Goal: Task Accomplishment & Management: Manage account settings

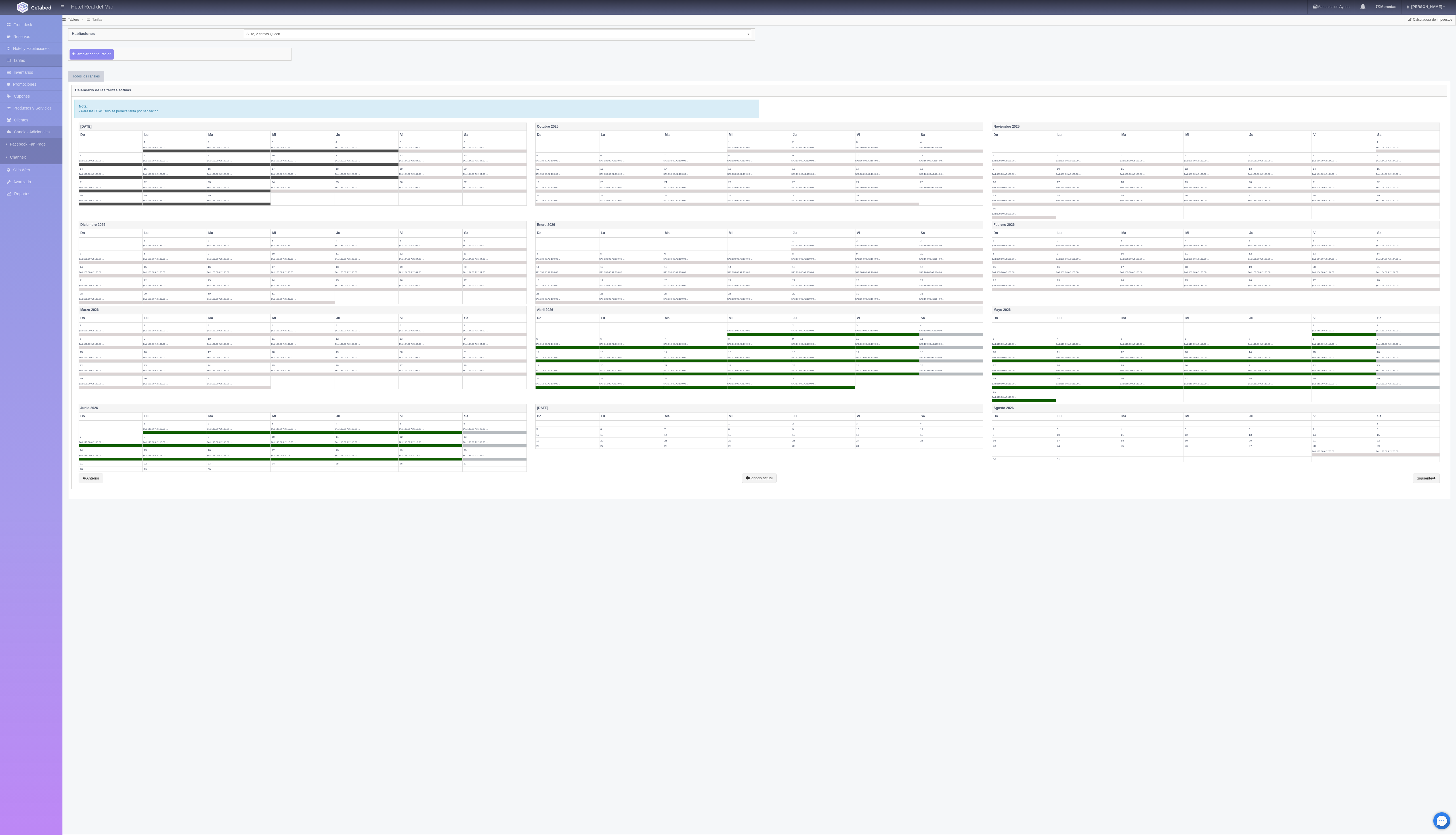
scroll to position [0, 6]
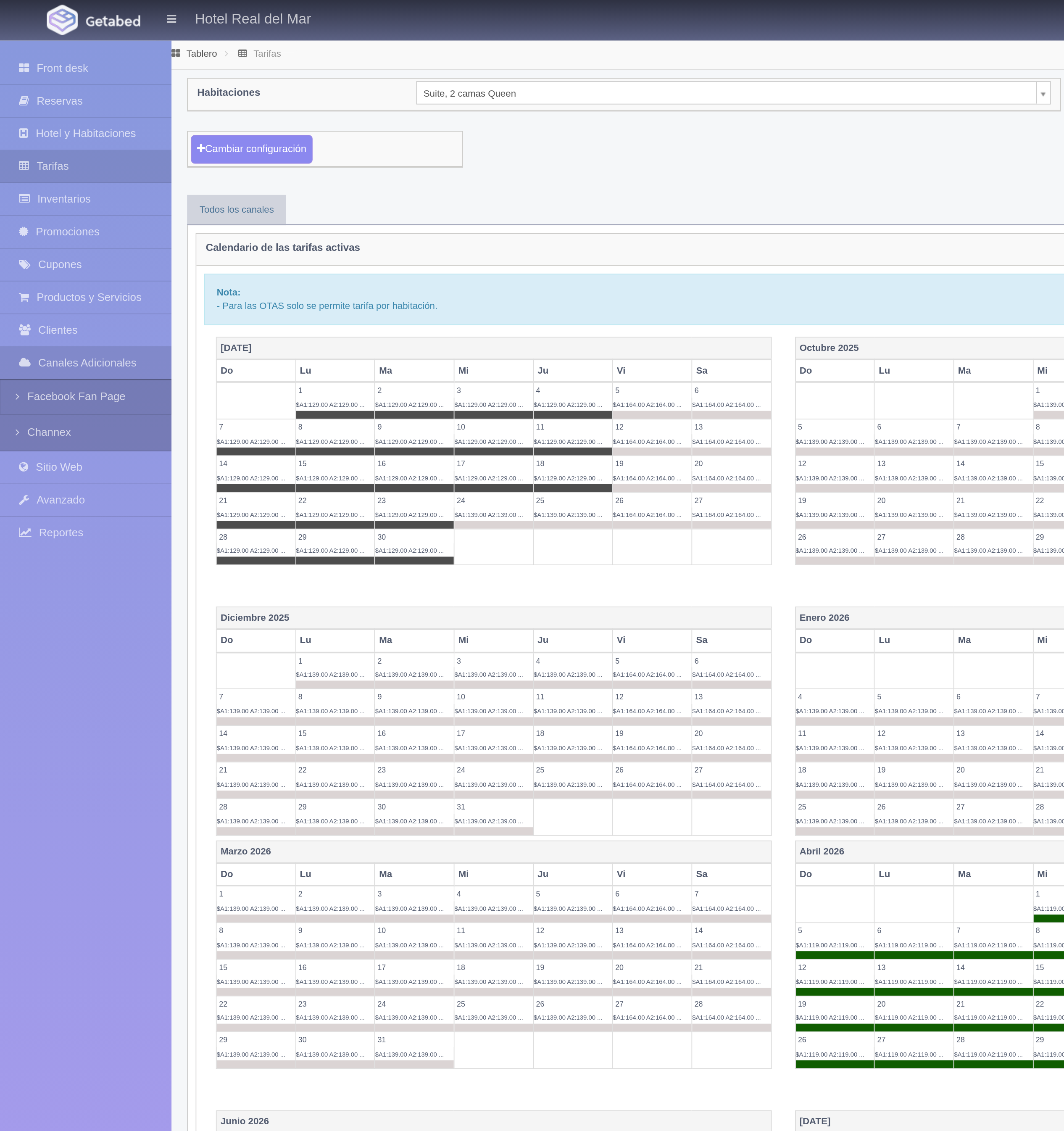
click at [248, 49] on body "Hotel Real del Mar Manuales de Ayuda Actualizaciones recientes Monedas Tipo de …" at bounding box center [532, 575] width 1064 height 1109
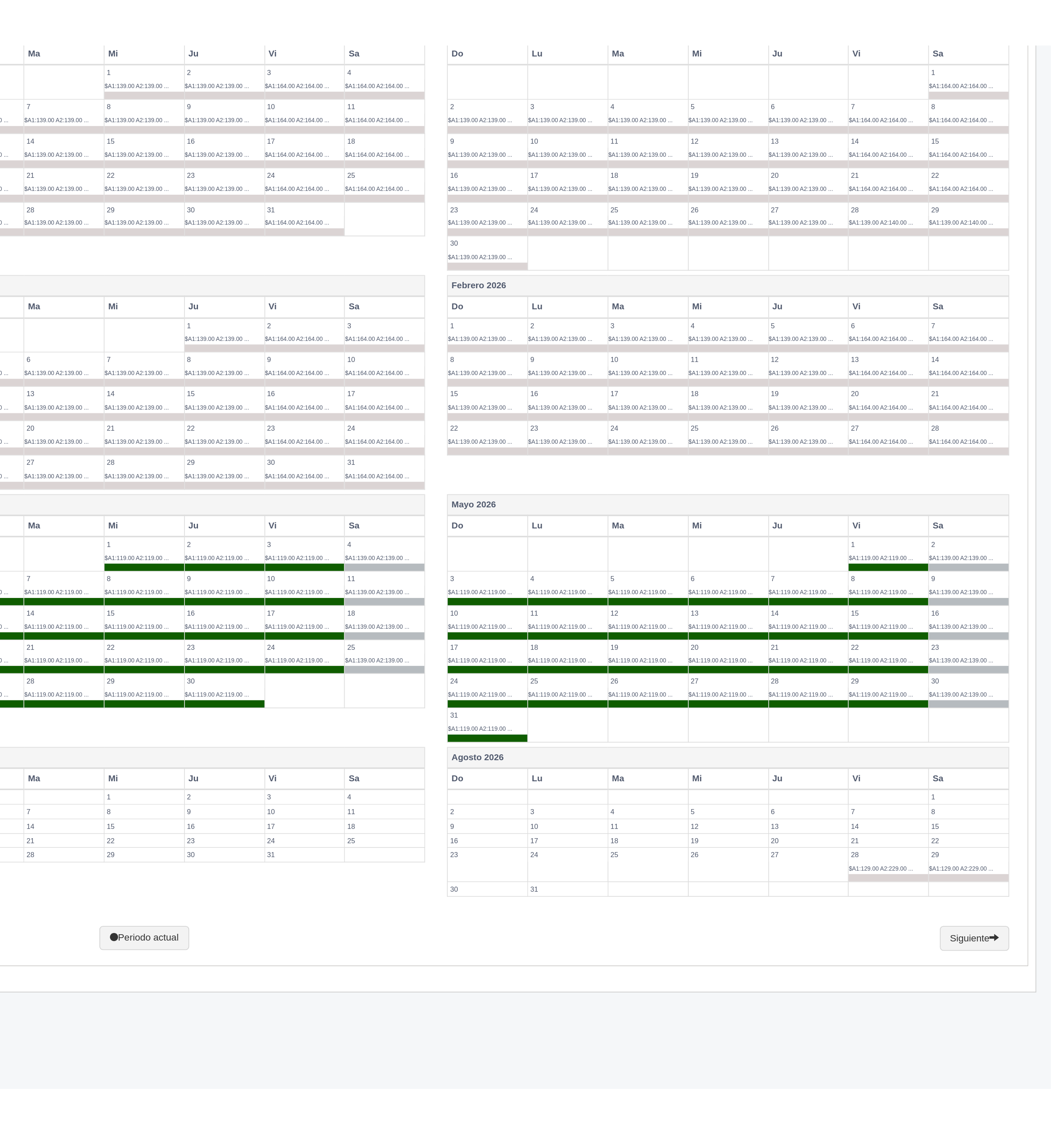
scroll to position [0, 8]
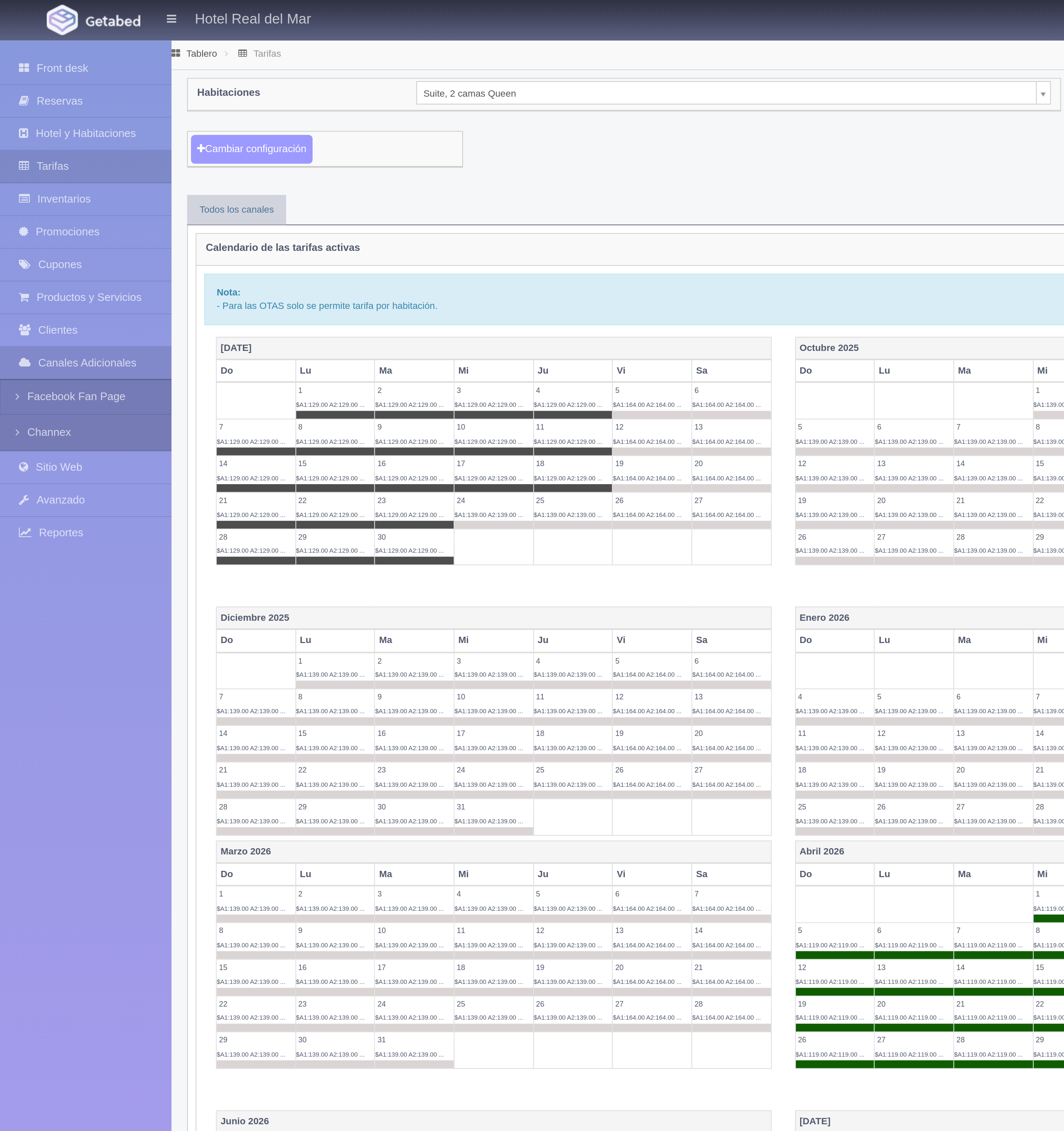
click at [140, 80] on button "Cambiar configuración" at bounding box center [136, 80] width 65 height 16
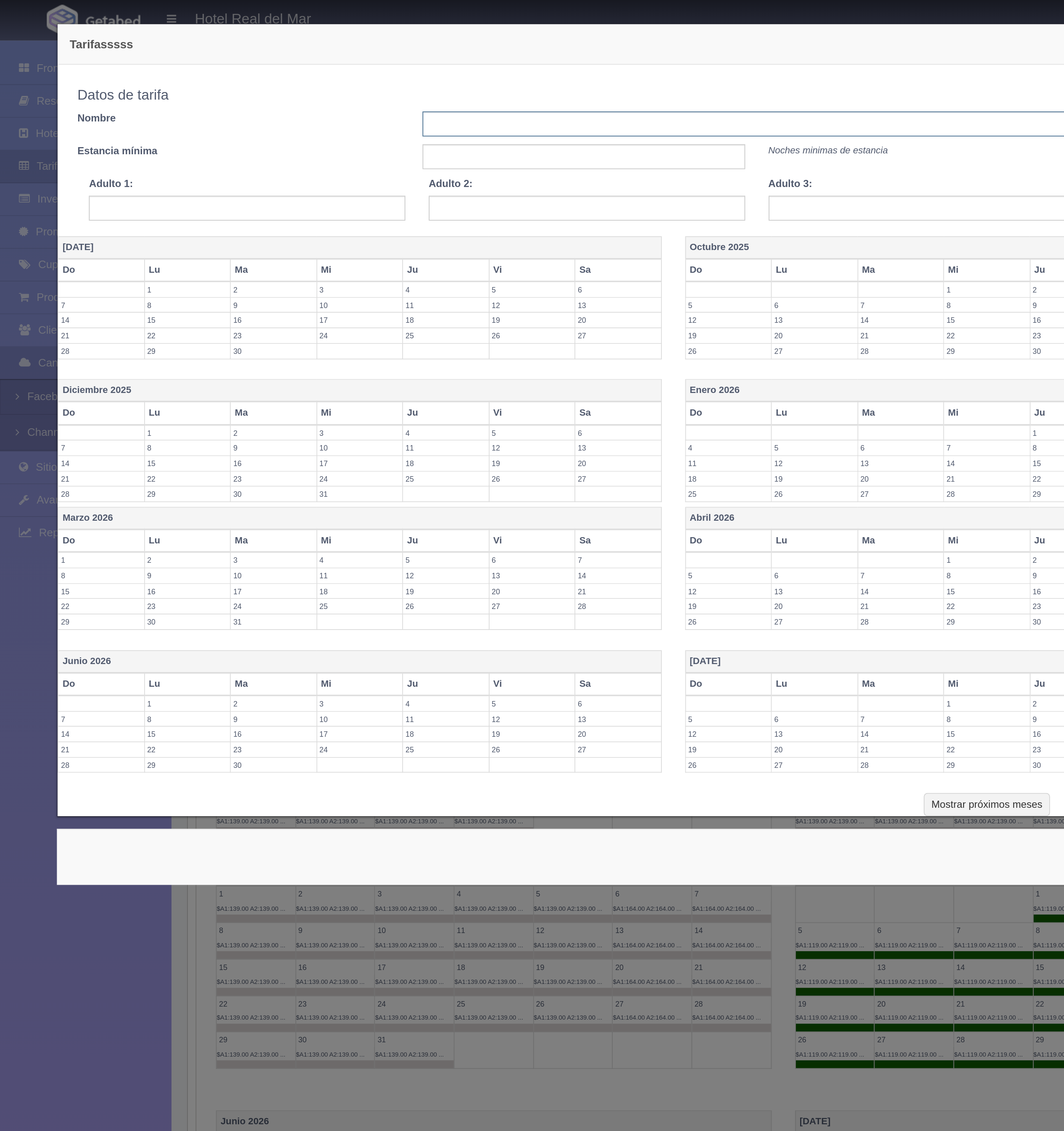
click at [264, 70] on input "text" at bounding box center [501, 67] width 546 height 13
type input "octubre noviembre"
click at [305, 75] on div "Datos de tarifa Nombre octubre noviembre Estancia mínima Noches minimas de esta…" at bounding box center [408, 67] width 732 height 48
click at [298, 84] on input "text" at bounding box center [314, 85] width 173 height 13
type input "1"
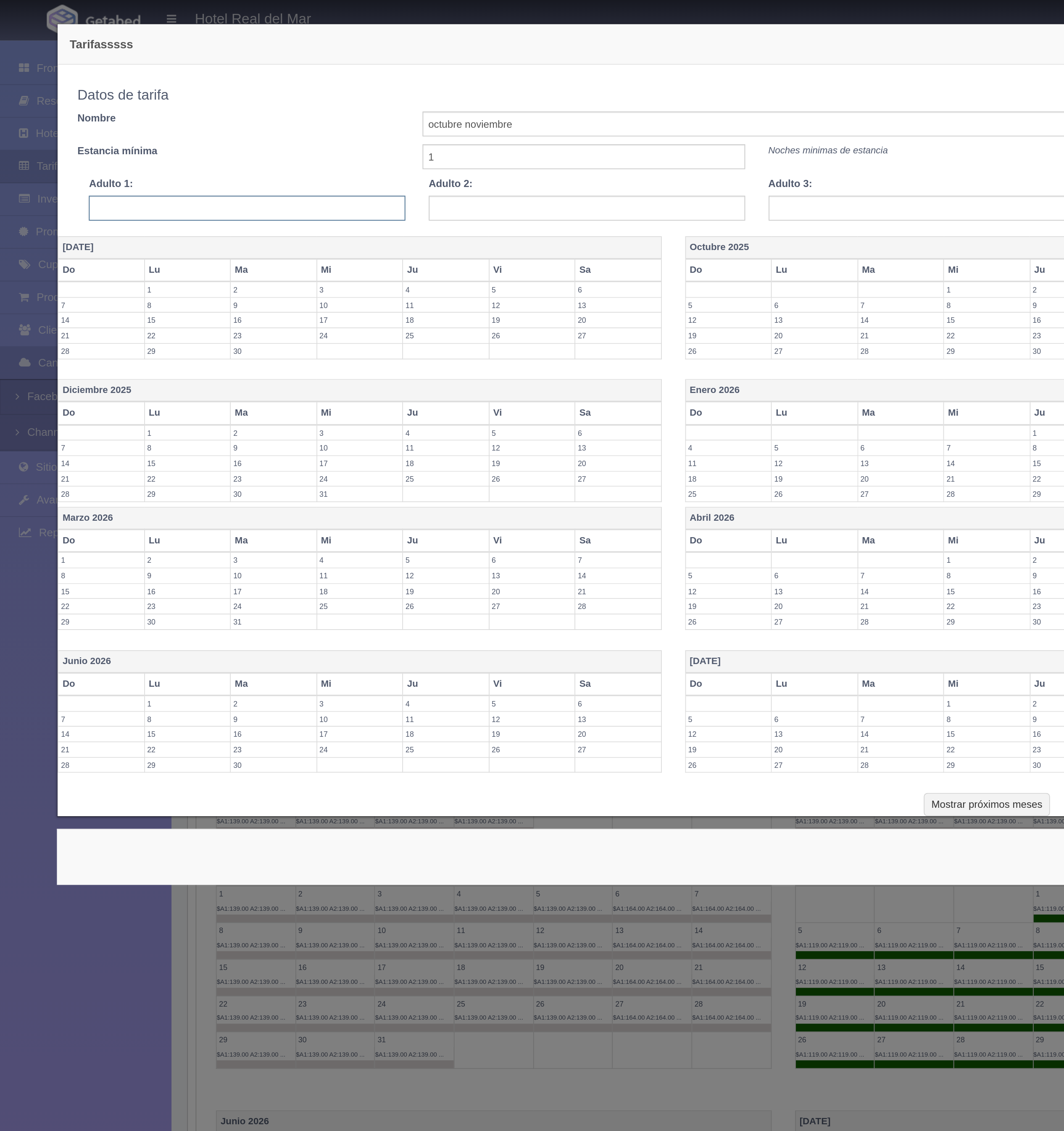
click at [143, 114] on input "text" at bounding box center [133, 112] width 171 height 13
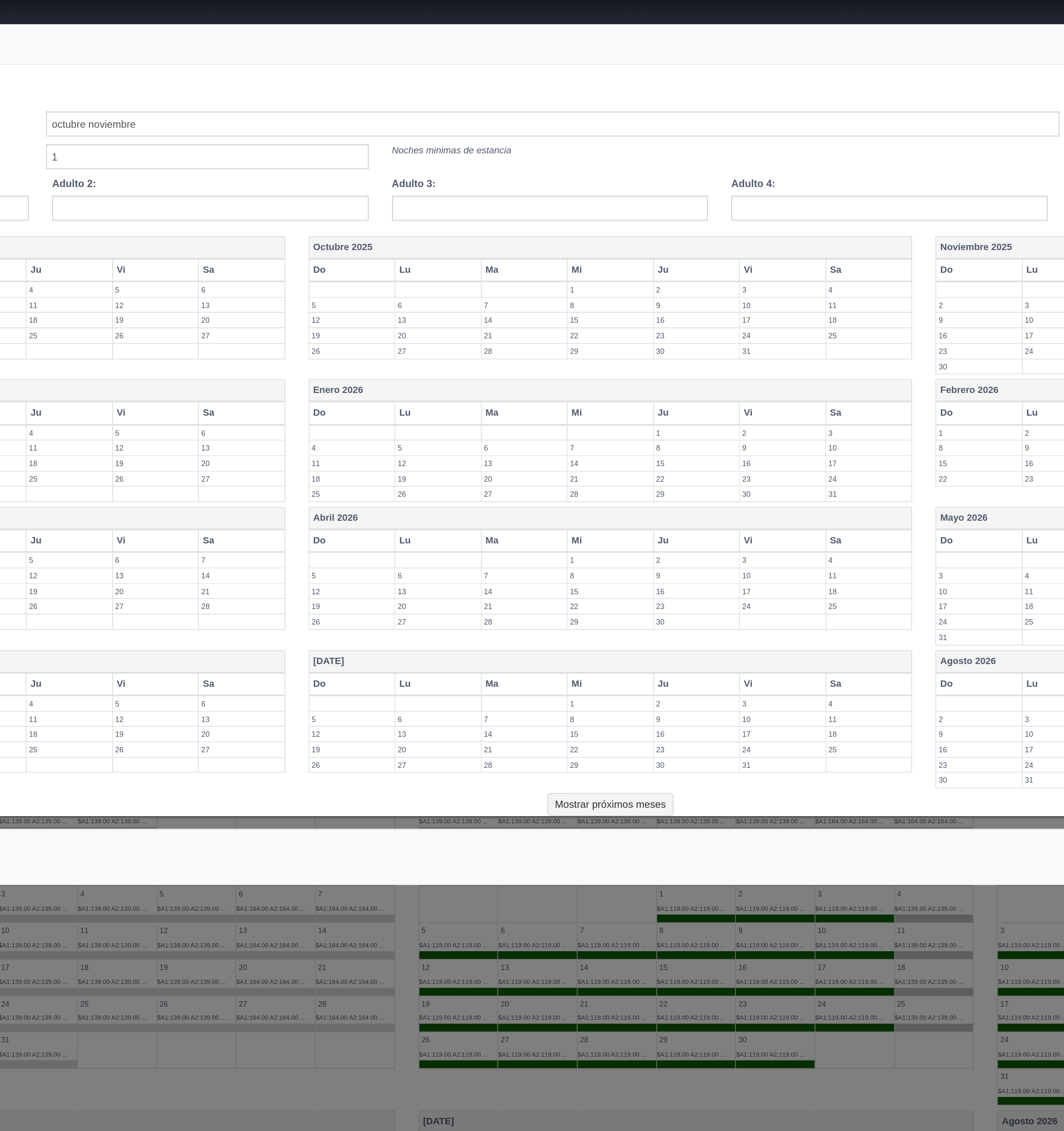
click at [629, 145] on th "Vi" at bounding box center [625, 146] width 46 height 13
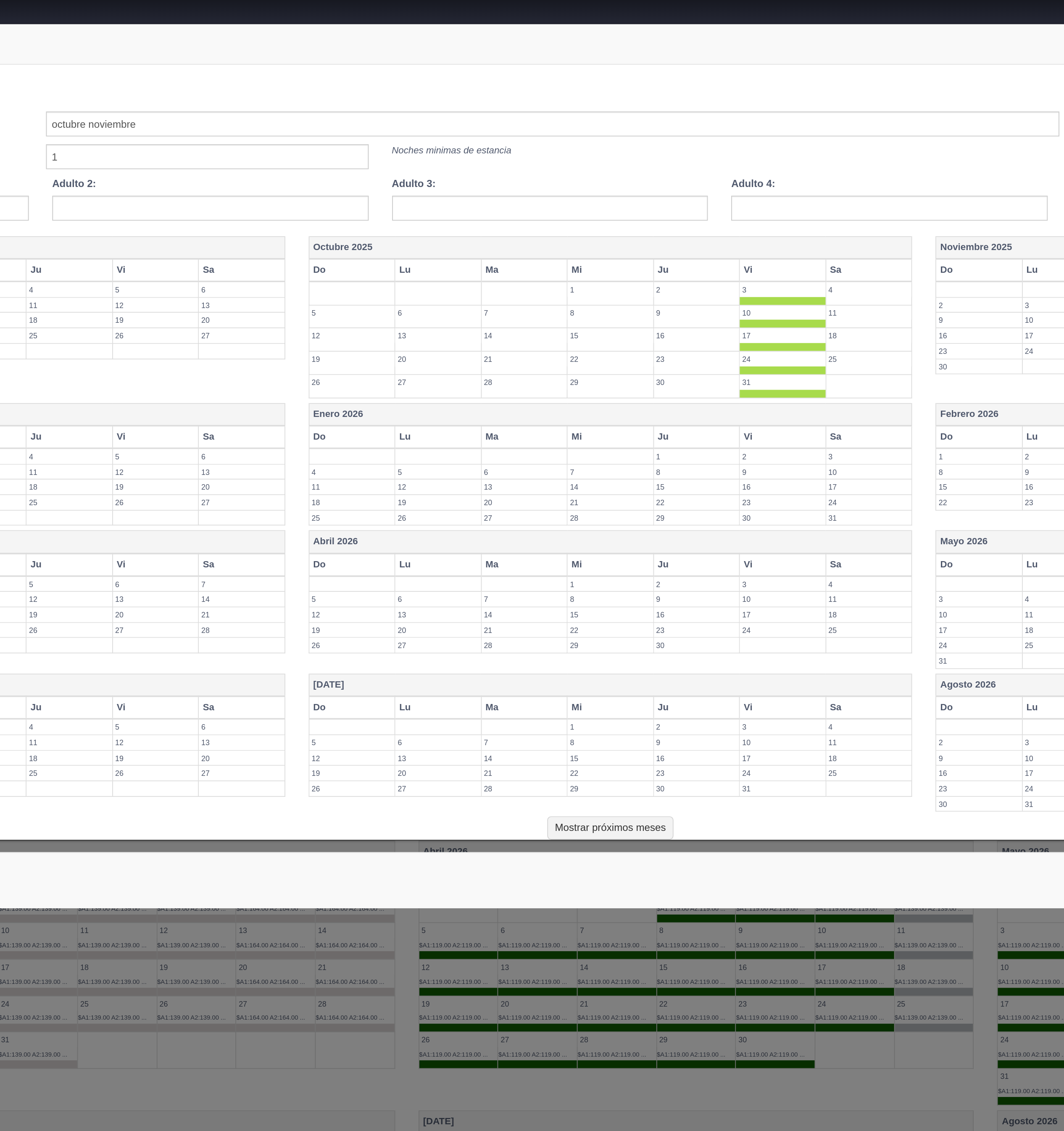
click at [665, 145] on th "Sa" at bounding box center [671, 146] width 47 height 13
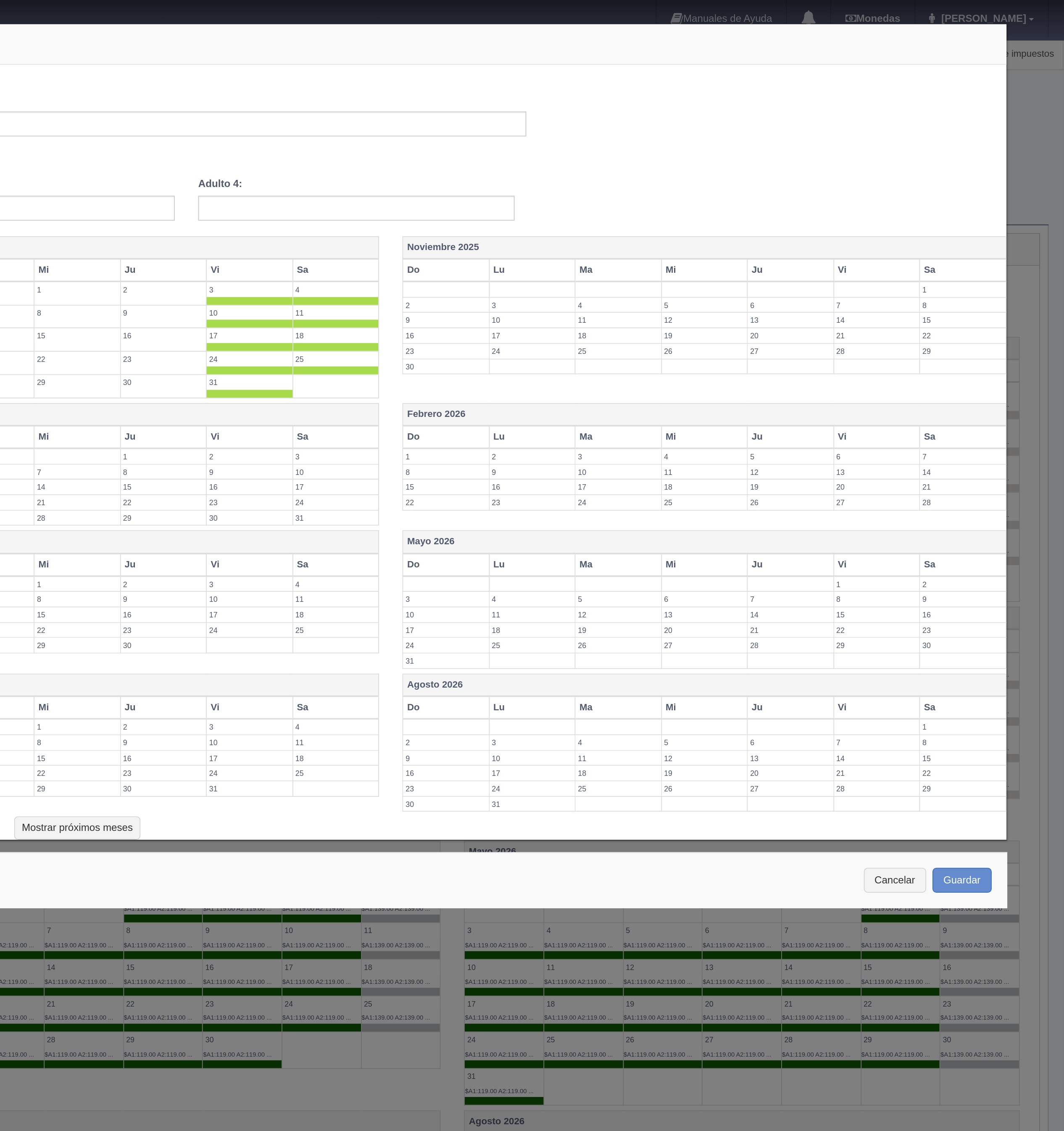
click at [964, 146] on th "Vi" at bounding box center [963, 146] width 46 height 13
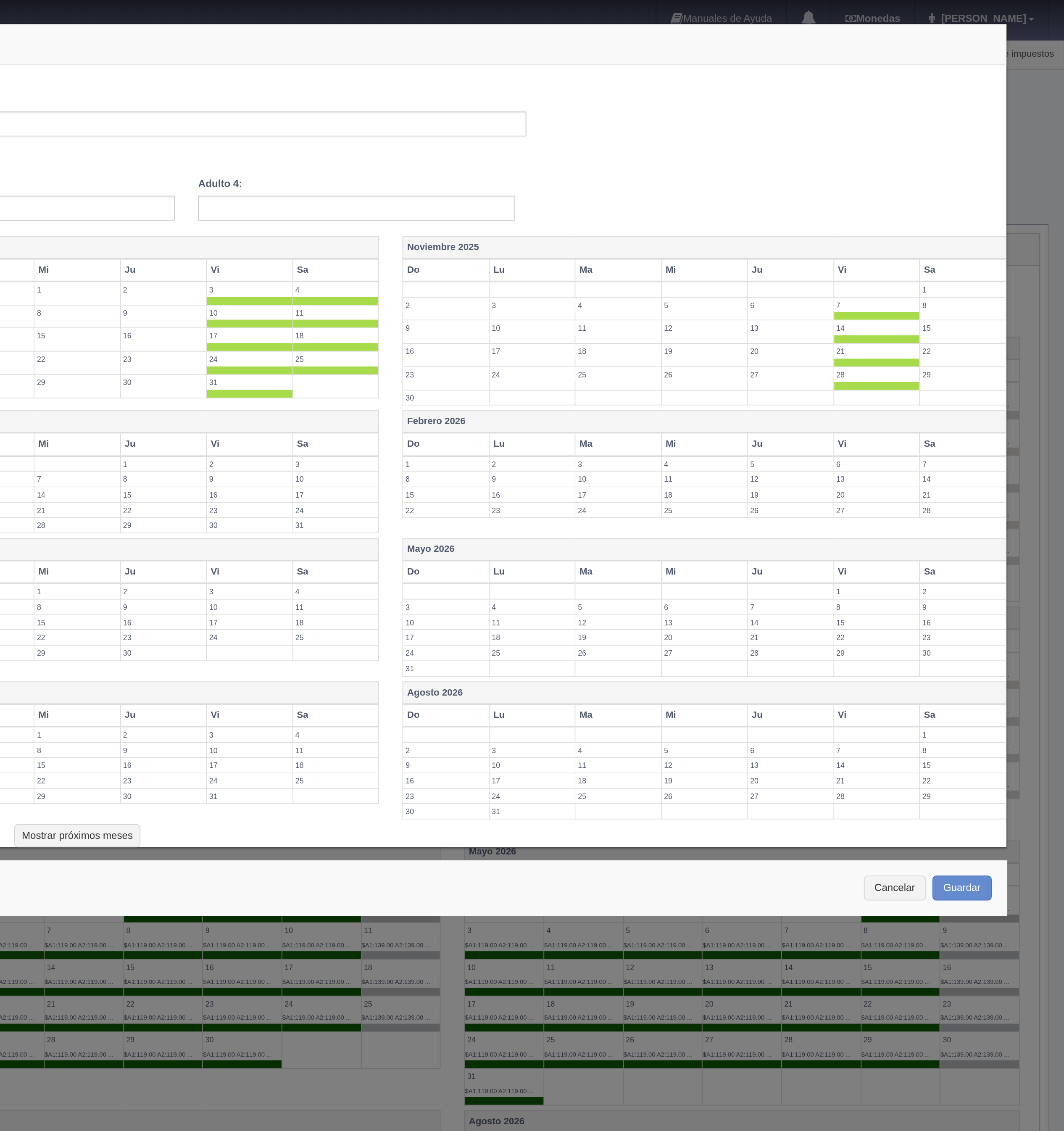
click at [999, 146] on th "Sa" at bounding box center [1010, 146] width 47 height 13
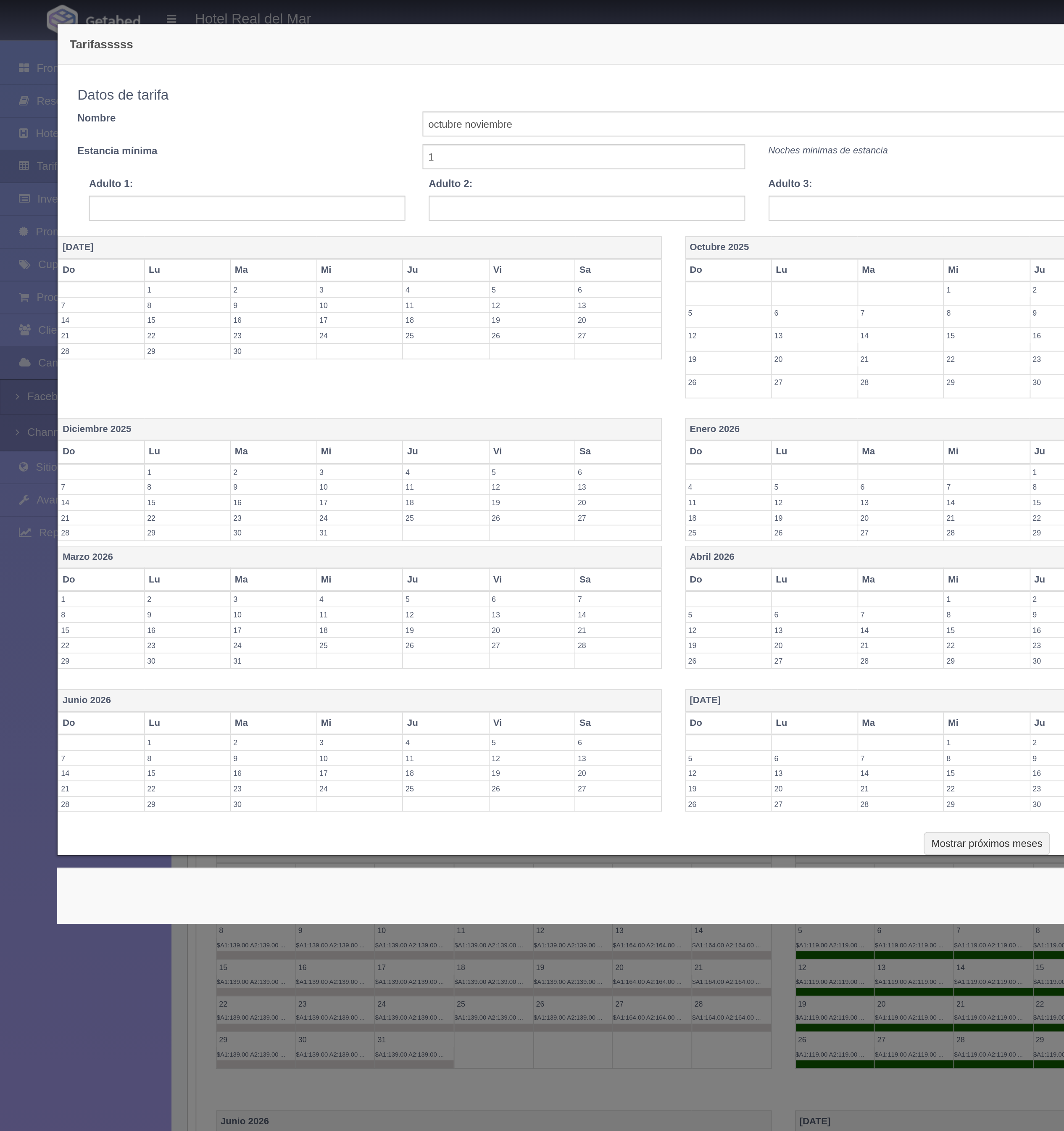
click at [273, 244] on th "Vi" at bounding box center [286, 244] width 46 height 13
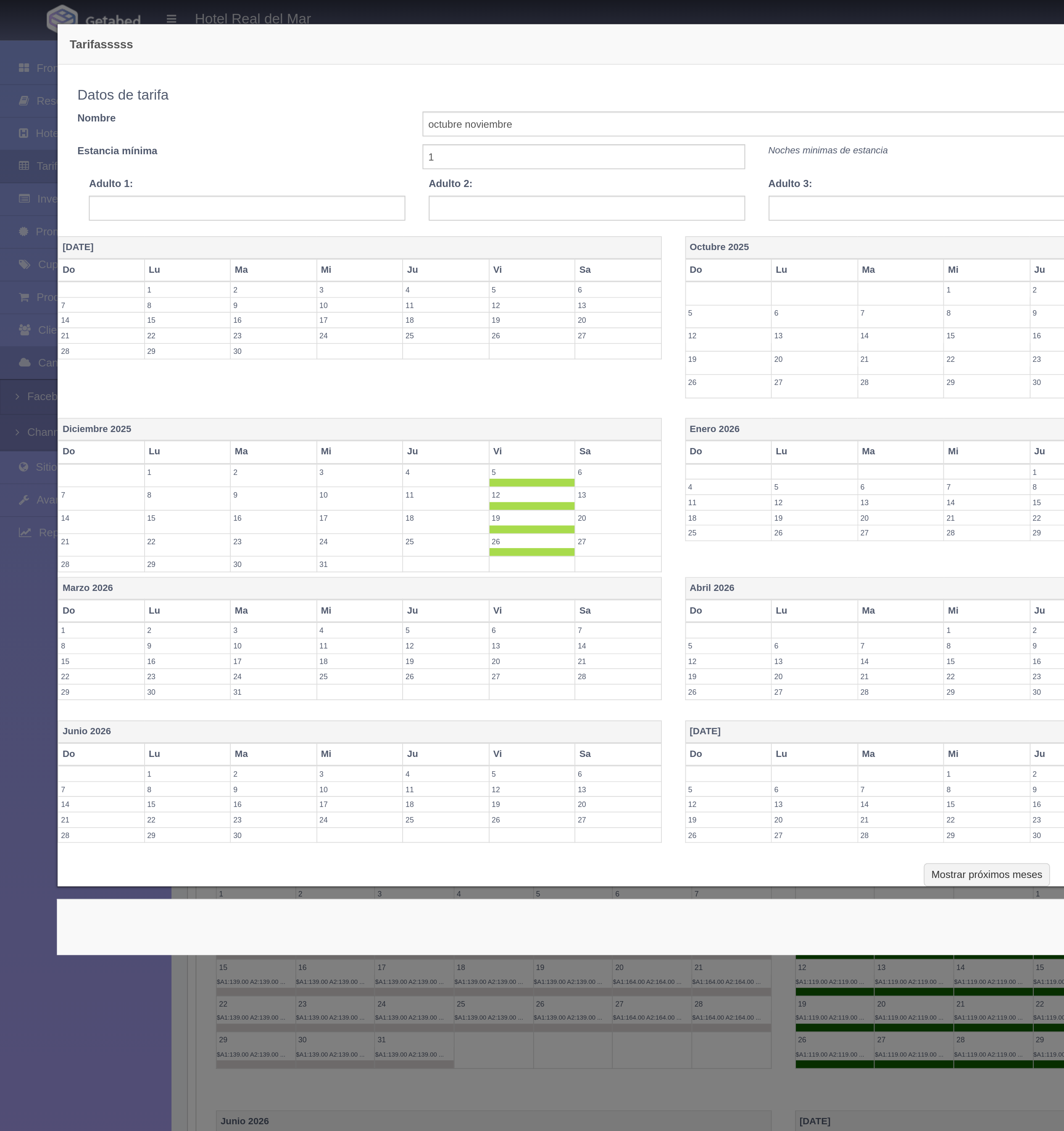
click at [340, 249] on th "Sa" at bounding box center [334, 244] width 47 height 13
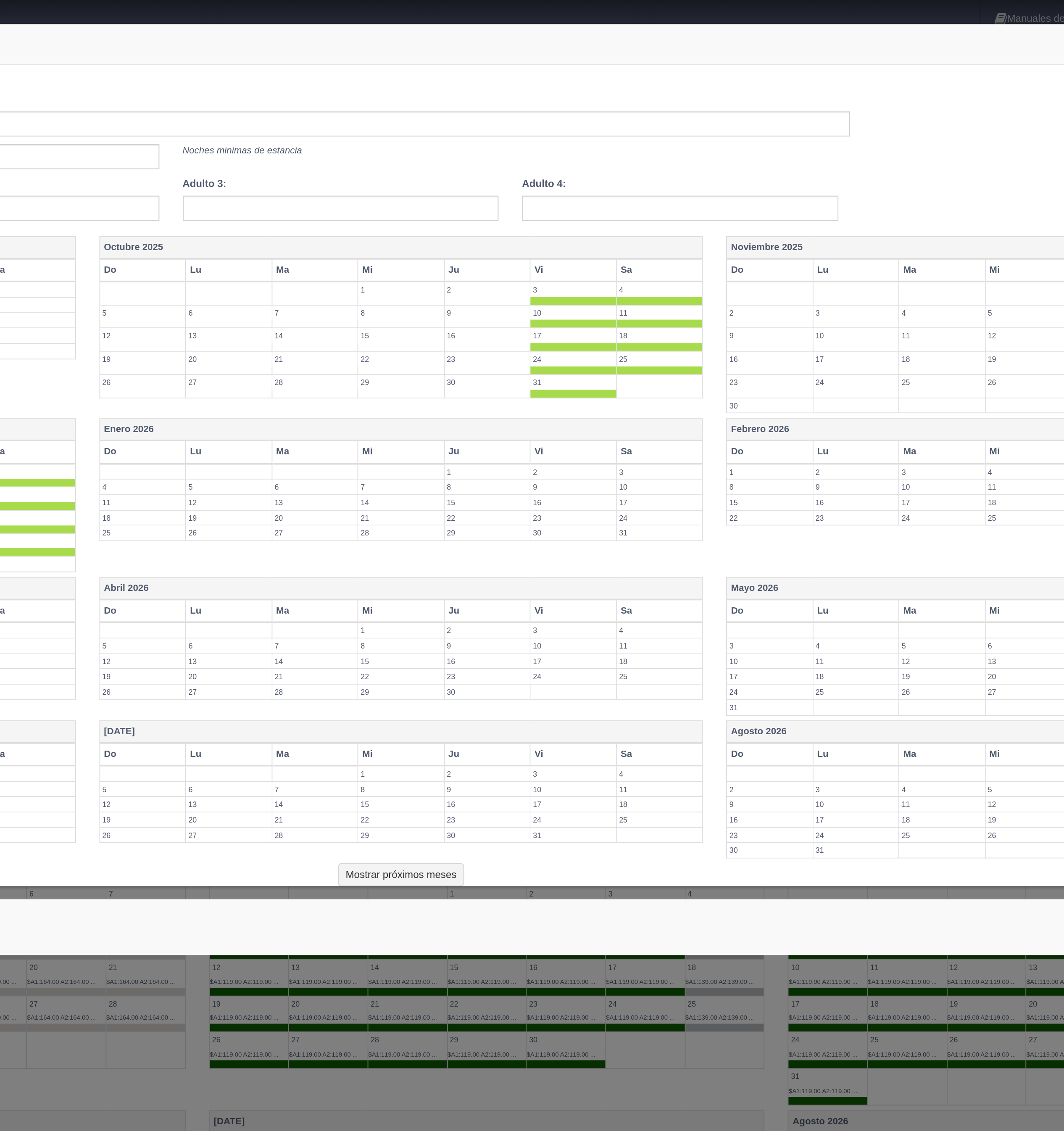
click at [623, 244] on th "Vi" at bounding box center [625, 244] width 46 height 13
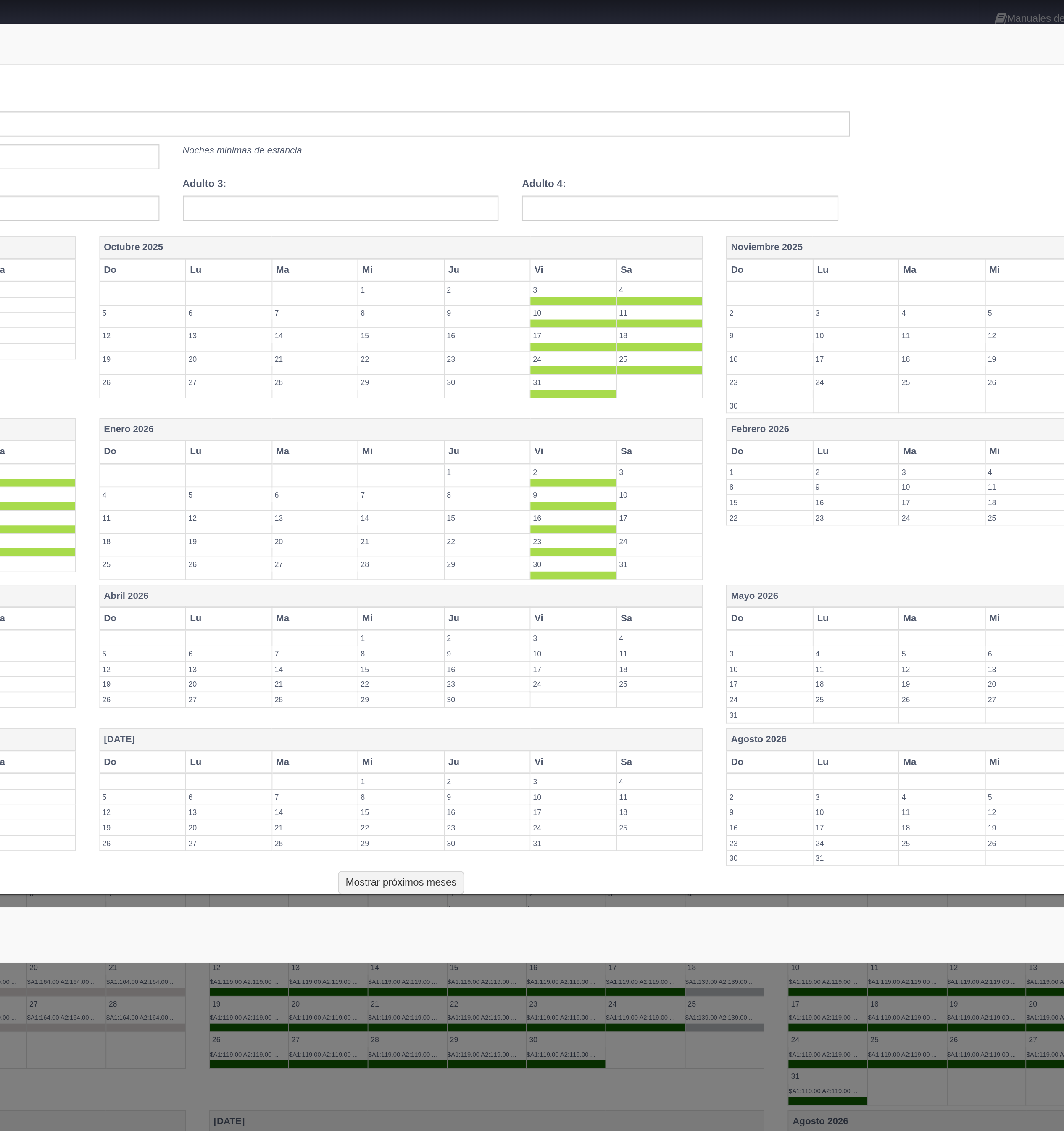
click at [675, 244] on th "Sa" at bounding box center [671, 244] width 47 height 13
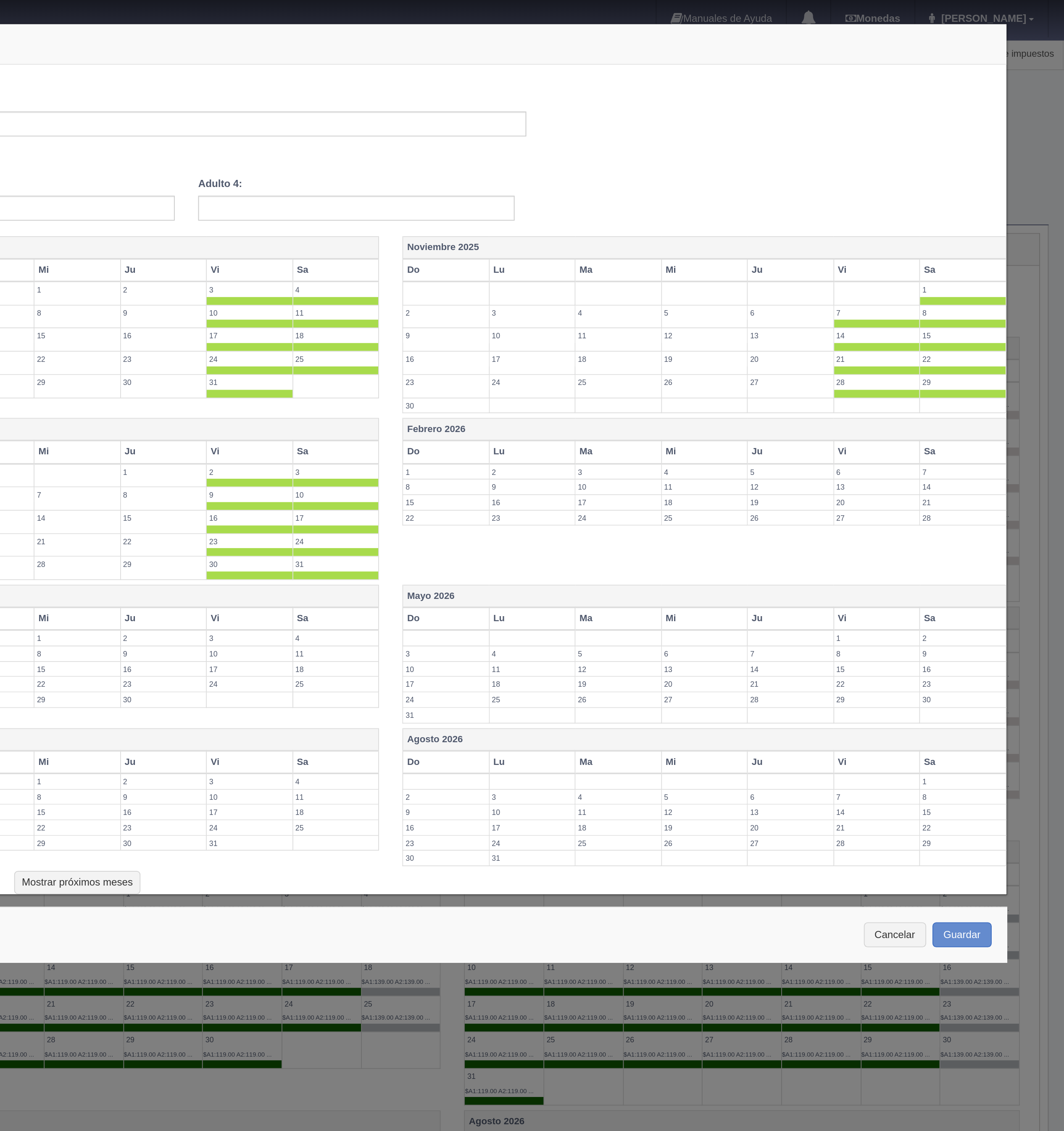
click at [959, 240] on th "Vi" at bounding box center [963, 244] width 46 height 13
click at [1001, 247] on th "Sa" at bounding box center [1010, 244] width 47 height 13
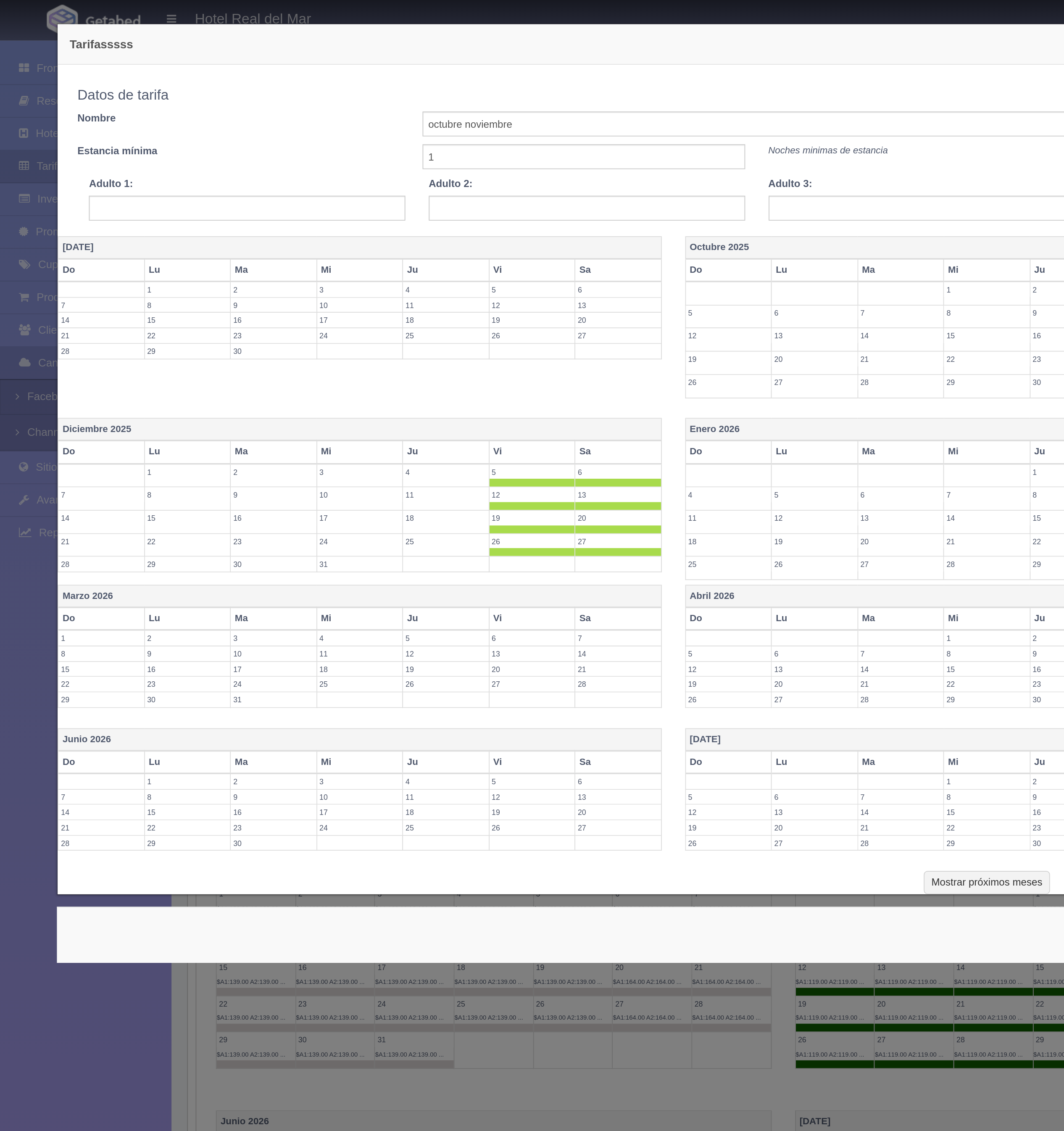
click at [286, 337] on th "Vi" at bounding box center [286, 333] width 46 height 13
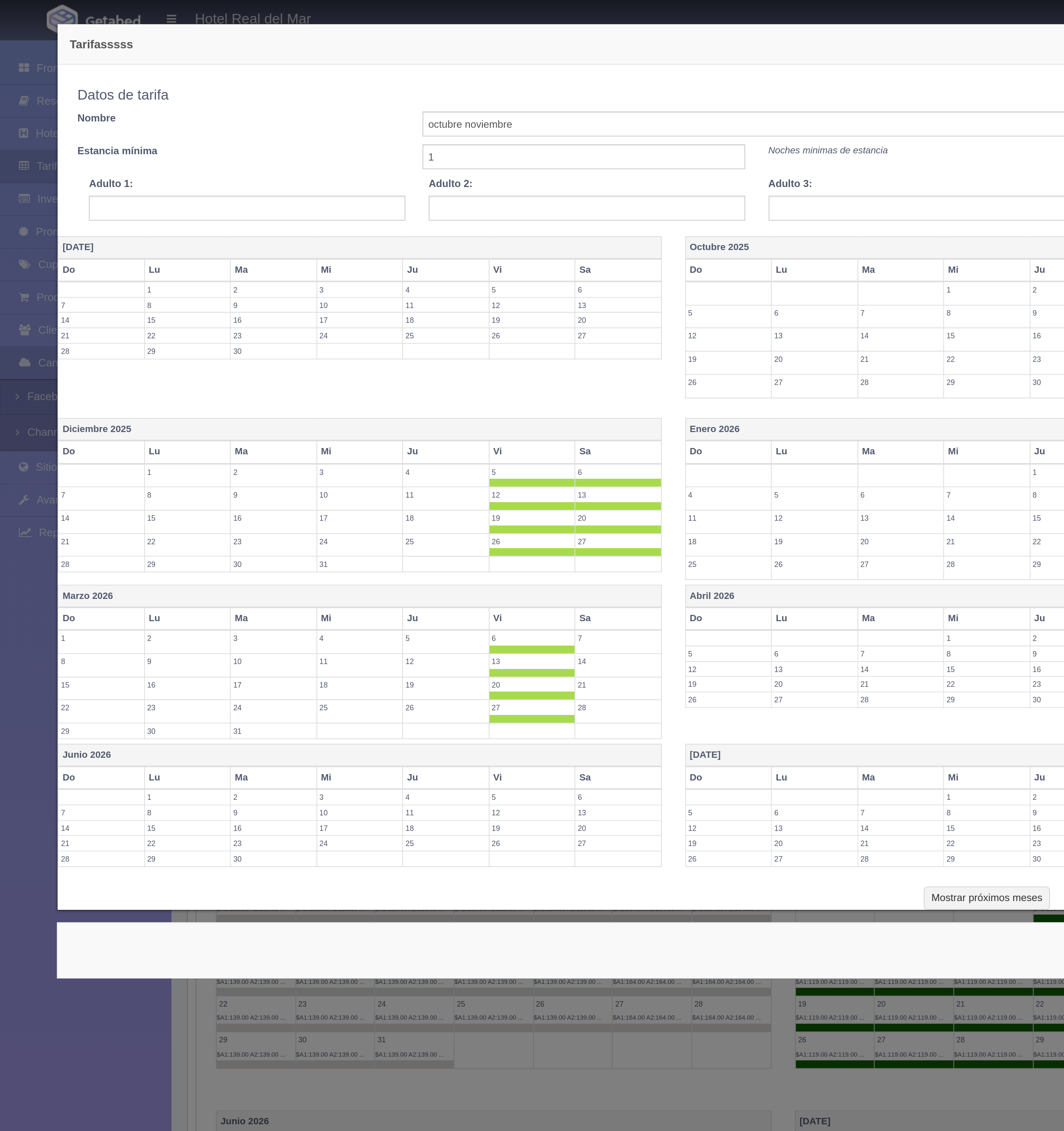
click at [339, 340] on th "Sa" at bounding box center [334, 333] width 47 height 13
click at [157, 110] on input "text" at bounding box center [133, 112] width 171 height 13
type input "149"
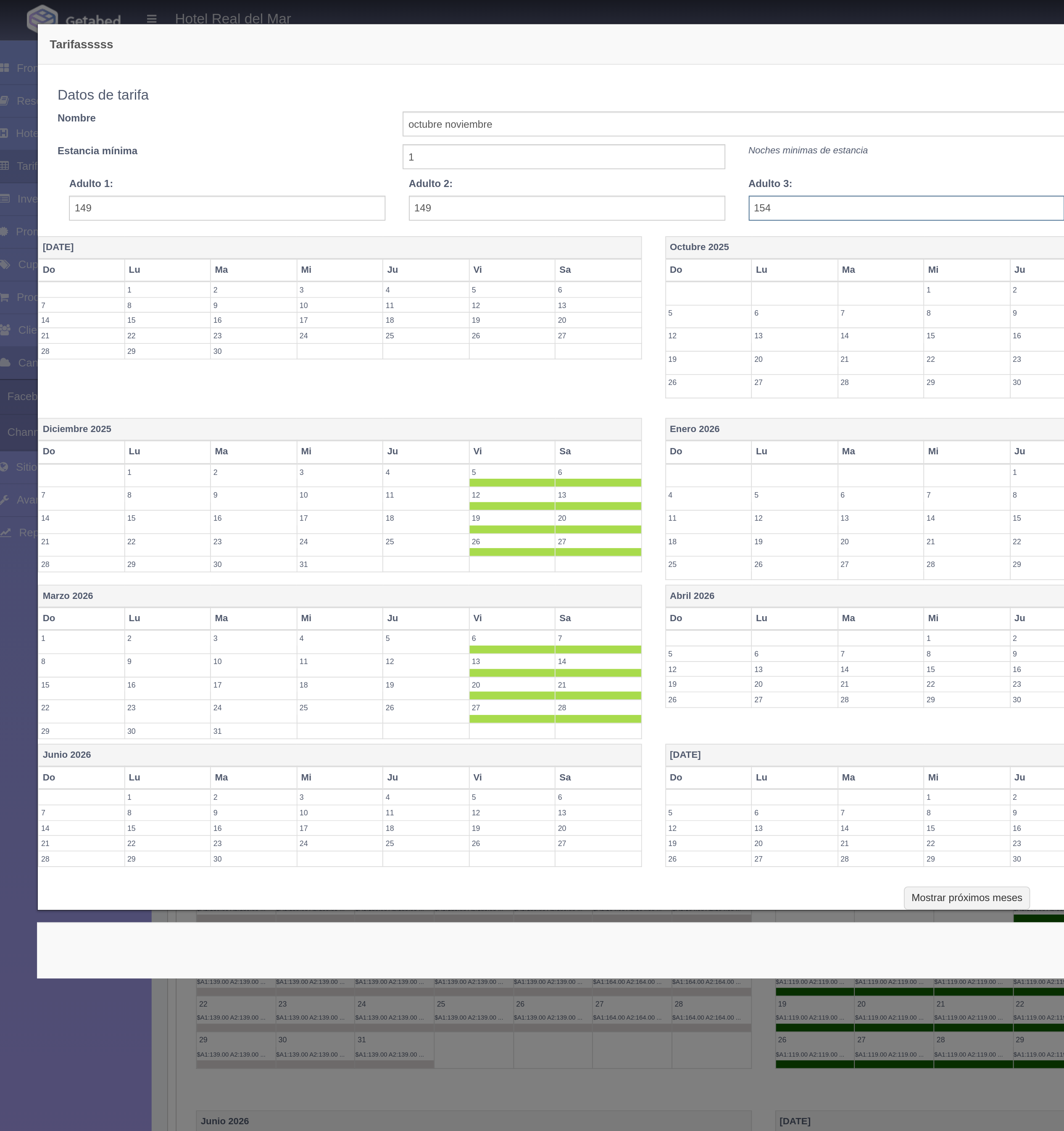
type input "154"
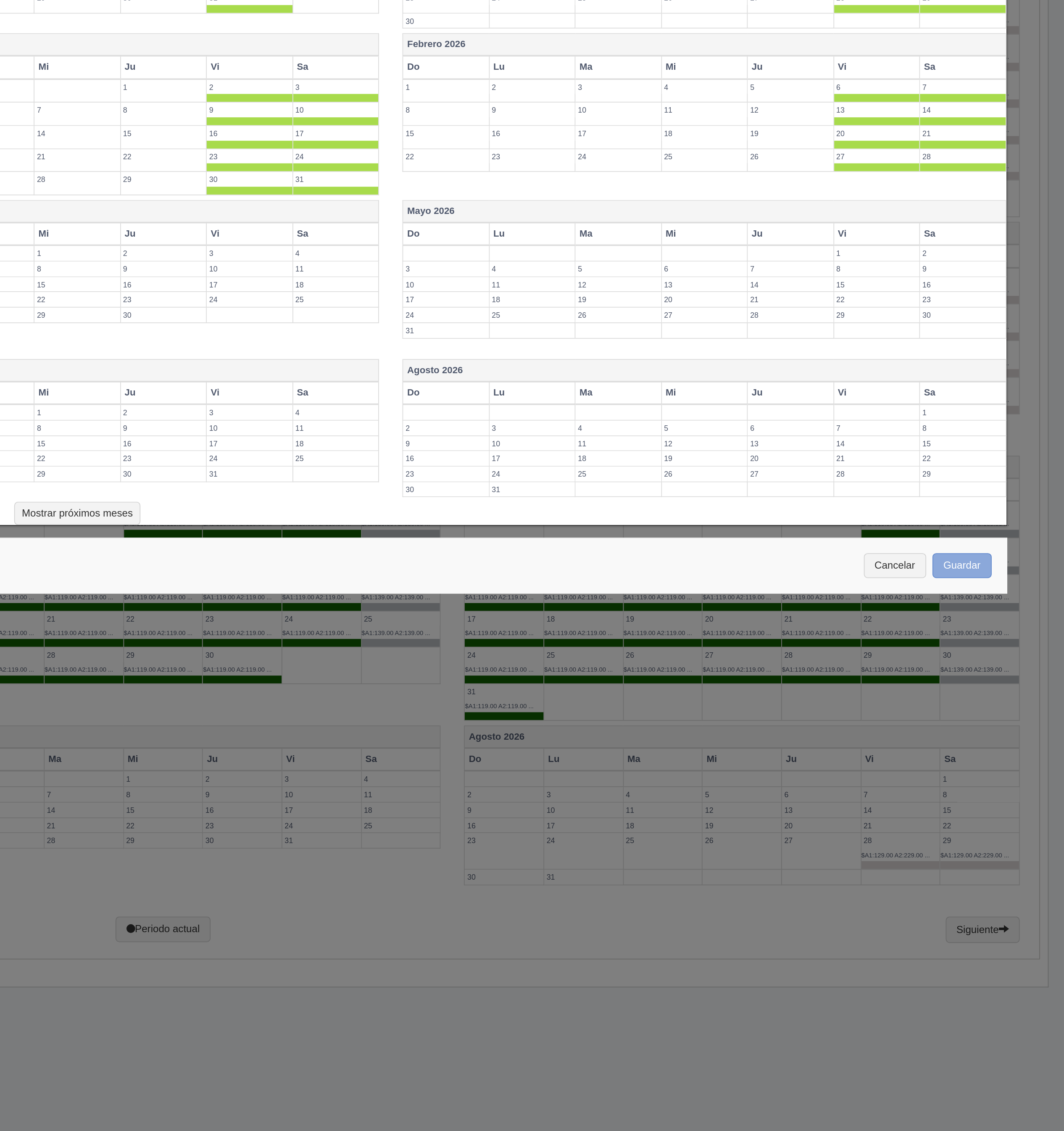
type input "169"
click at [1015, 512] on button "Guardar" at bounding box center [1010, 512] width 32 height 14
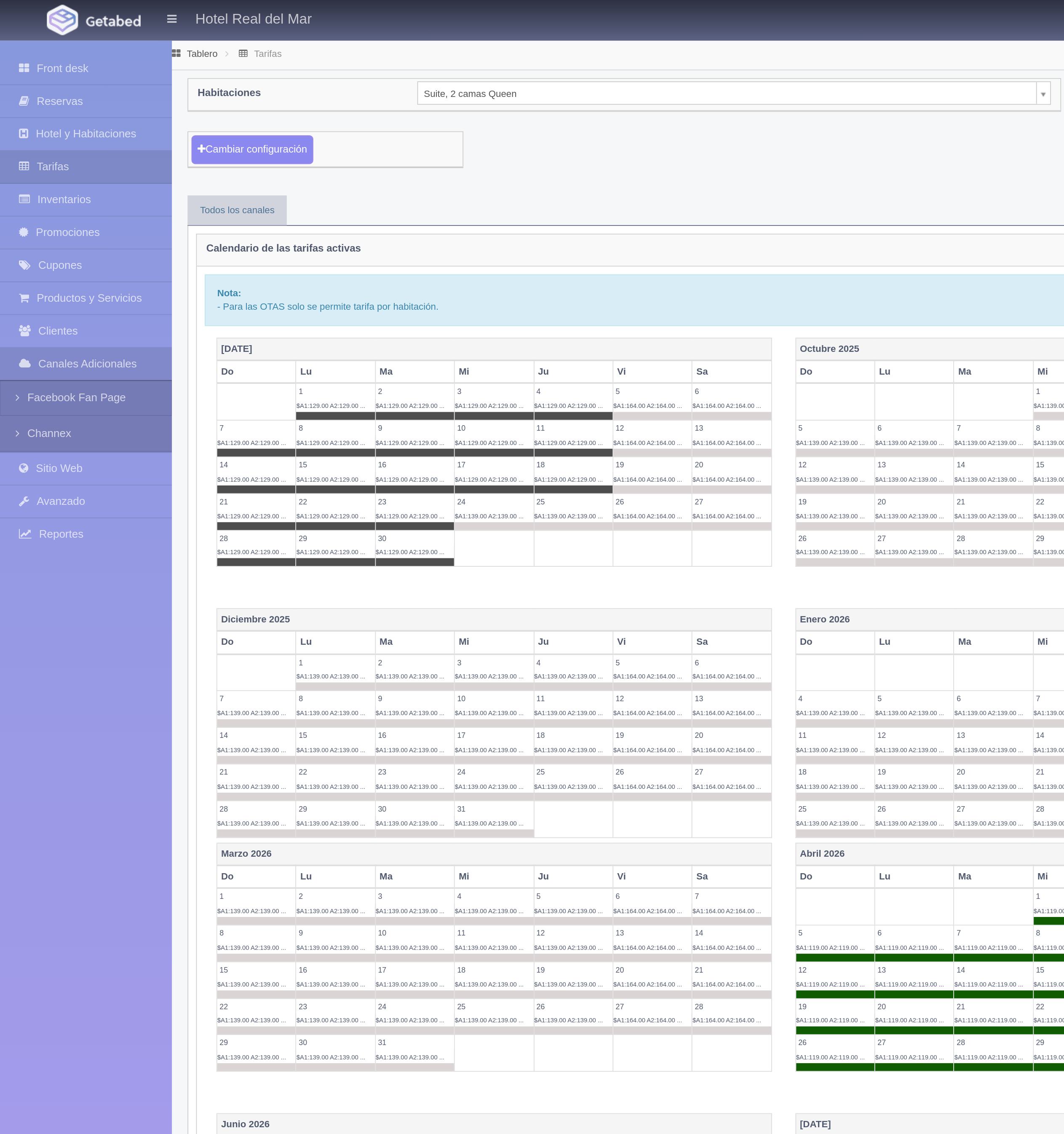
click at [373, 55] on body "Hotel Real del Mar Manuales de Ayuda Actualizaciones recientes Monedas Tipo de …" at bounding box center [532, 577] width 1064 height 1112
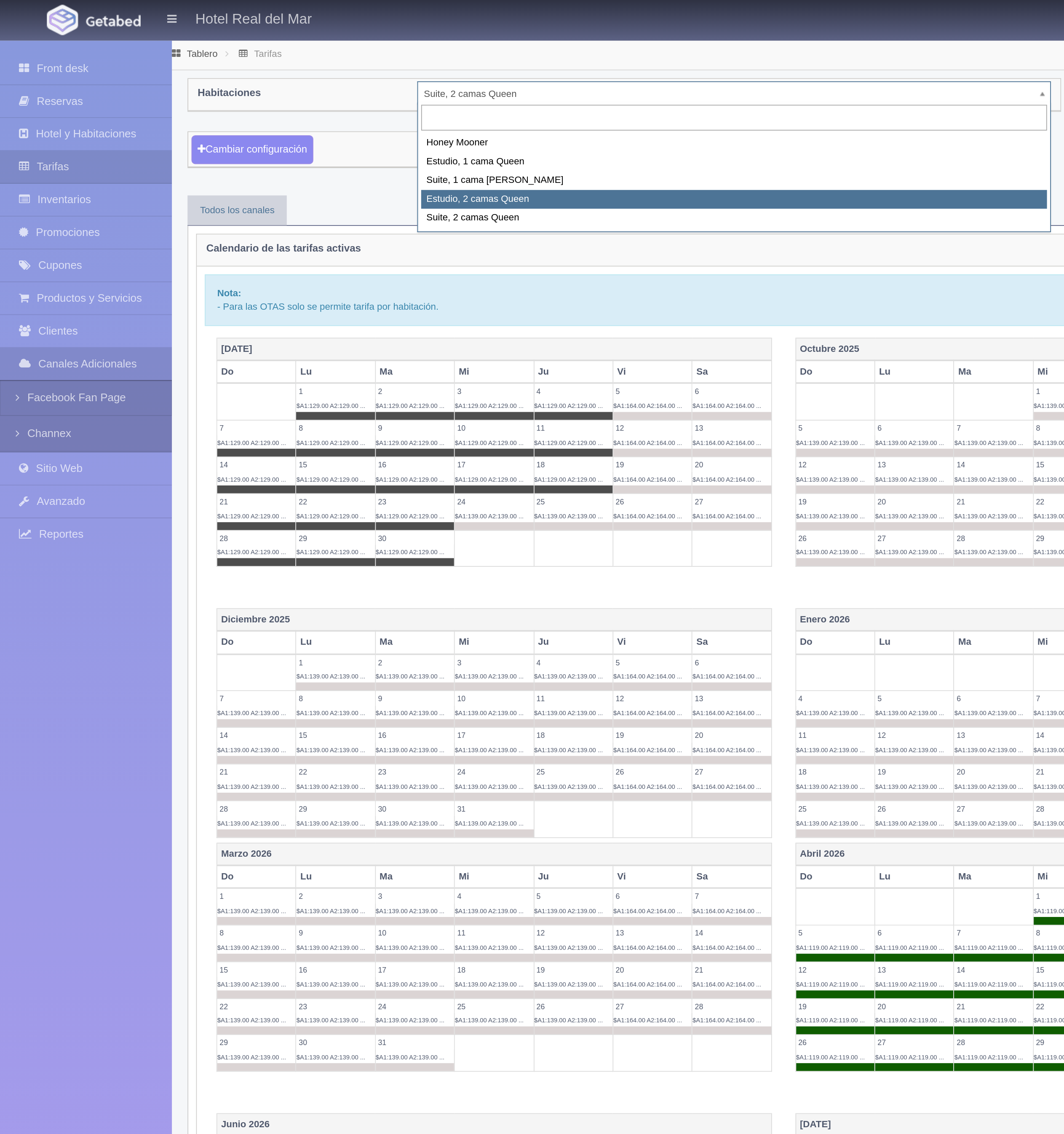
select select "2270"
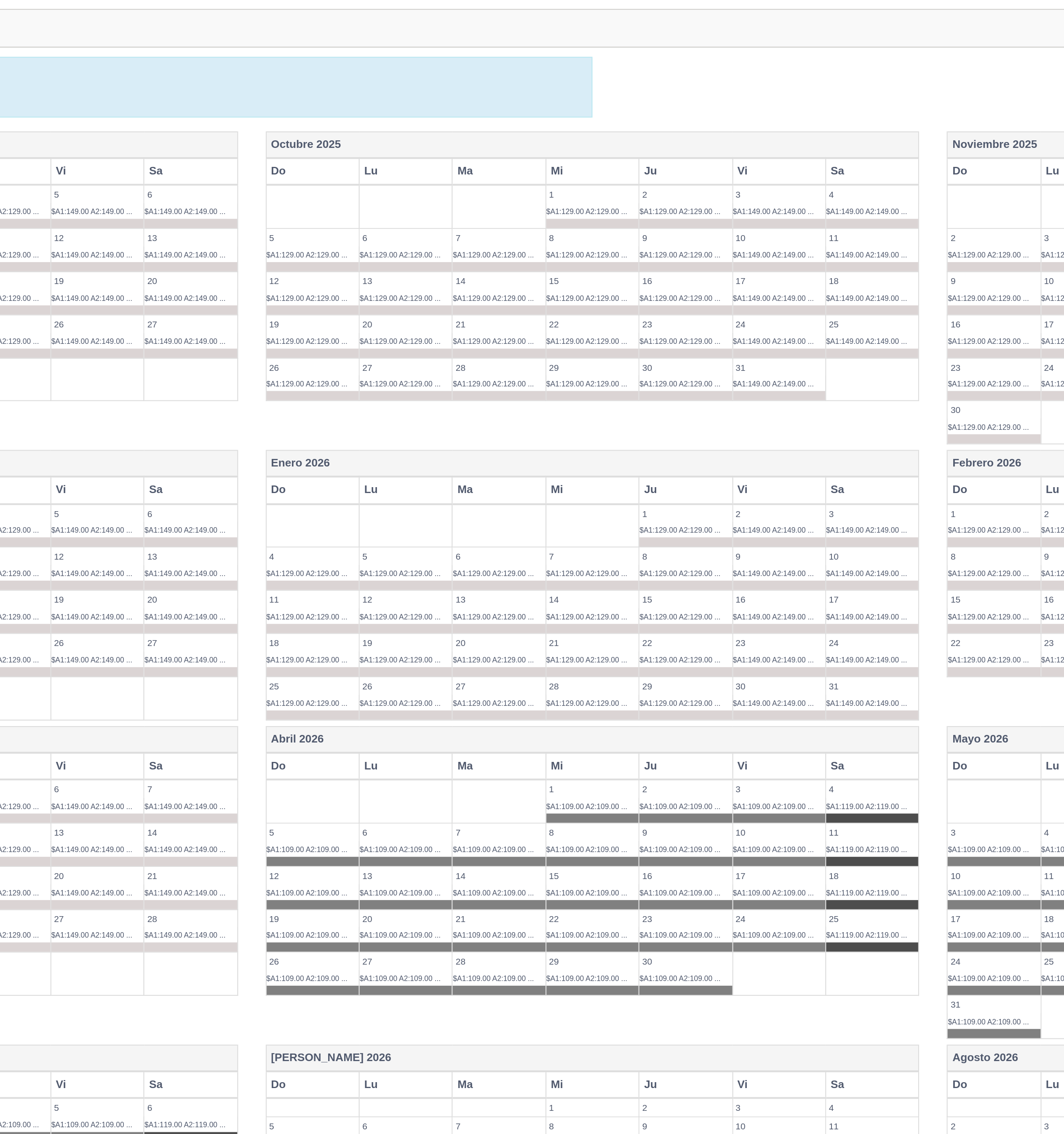
click at [533, 220] on td at bounding box center [535, 217] width 43 height 20
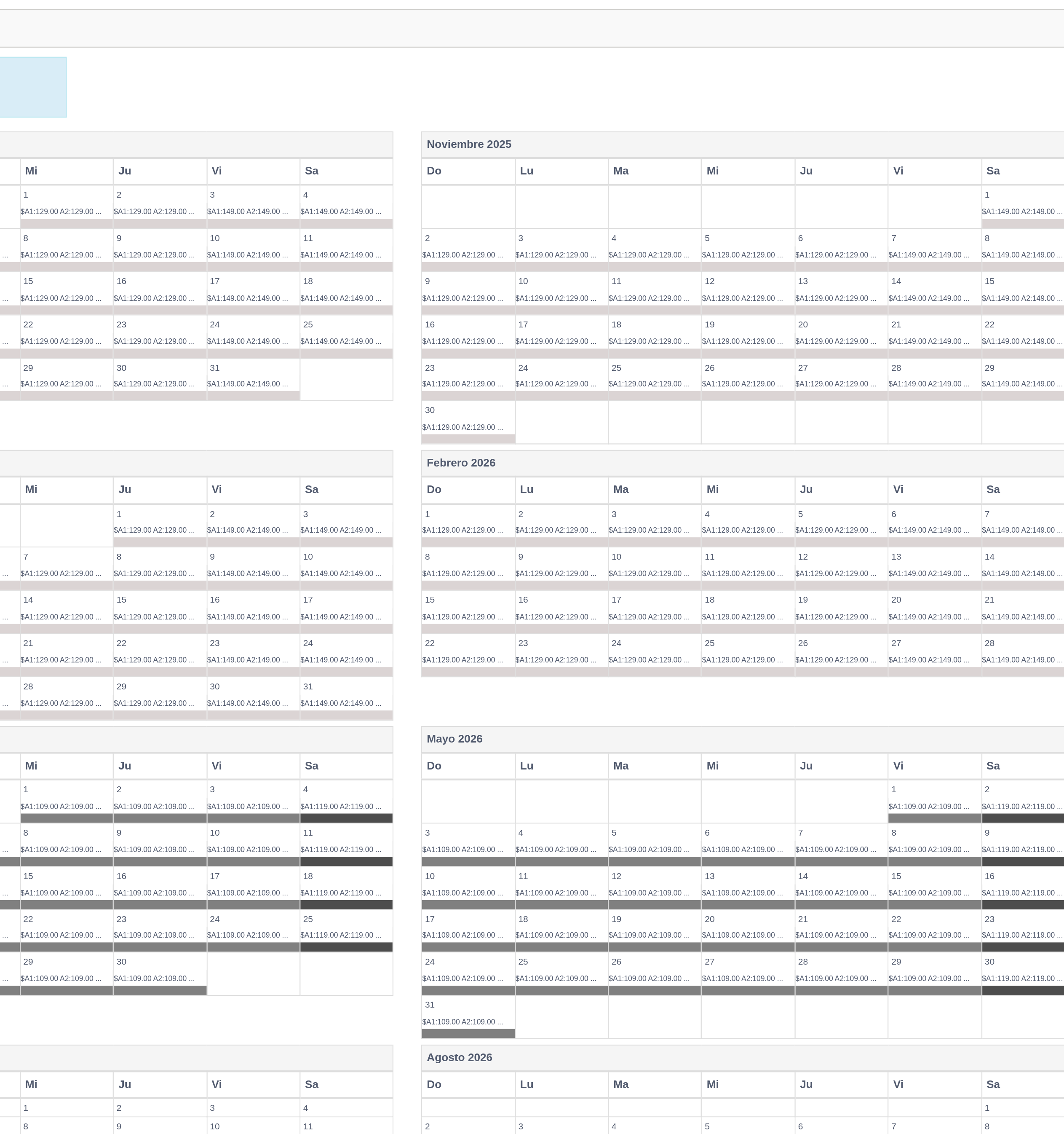
scroll to position [0, 8]
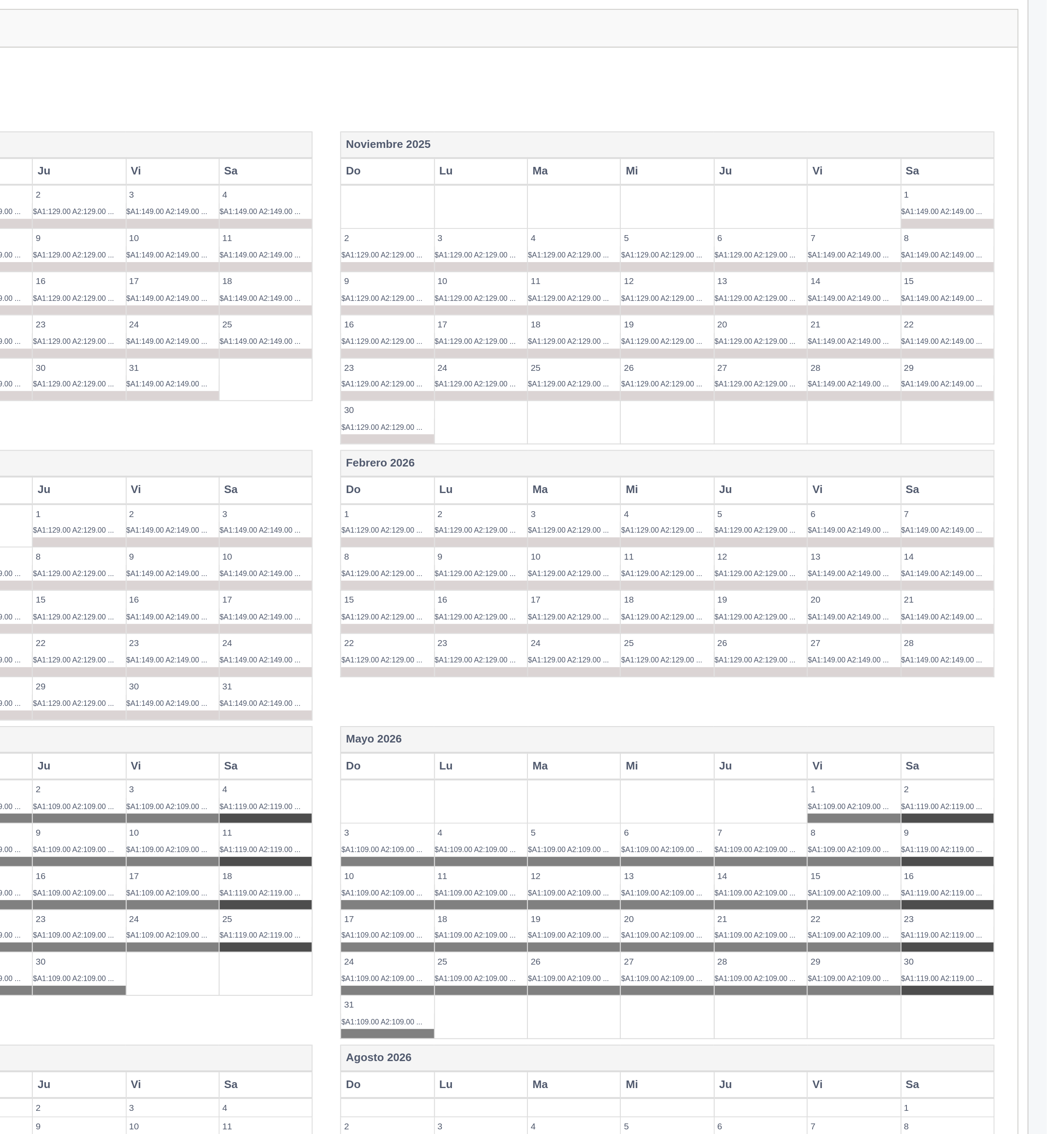
click at [804, 162] on div "Nota: - Para las OTAS solo se permite tarifa por habitación." at bounding box center [571, 165] width 936 height 34
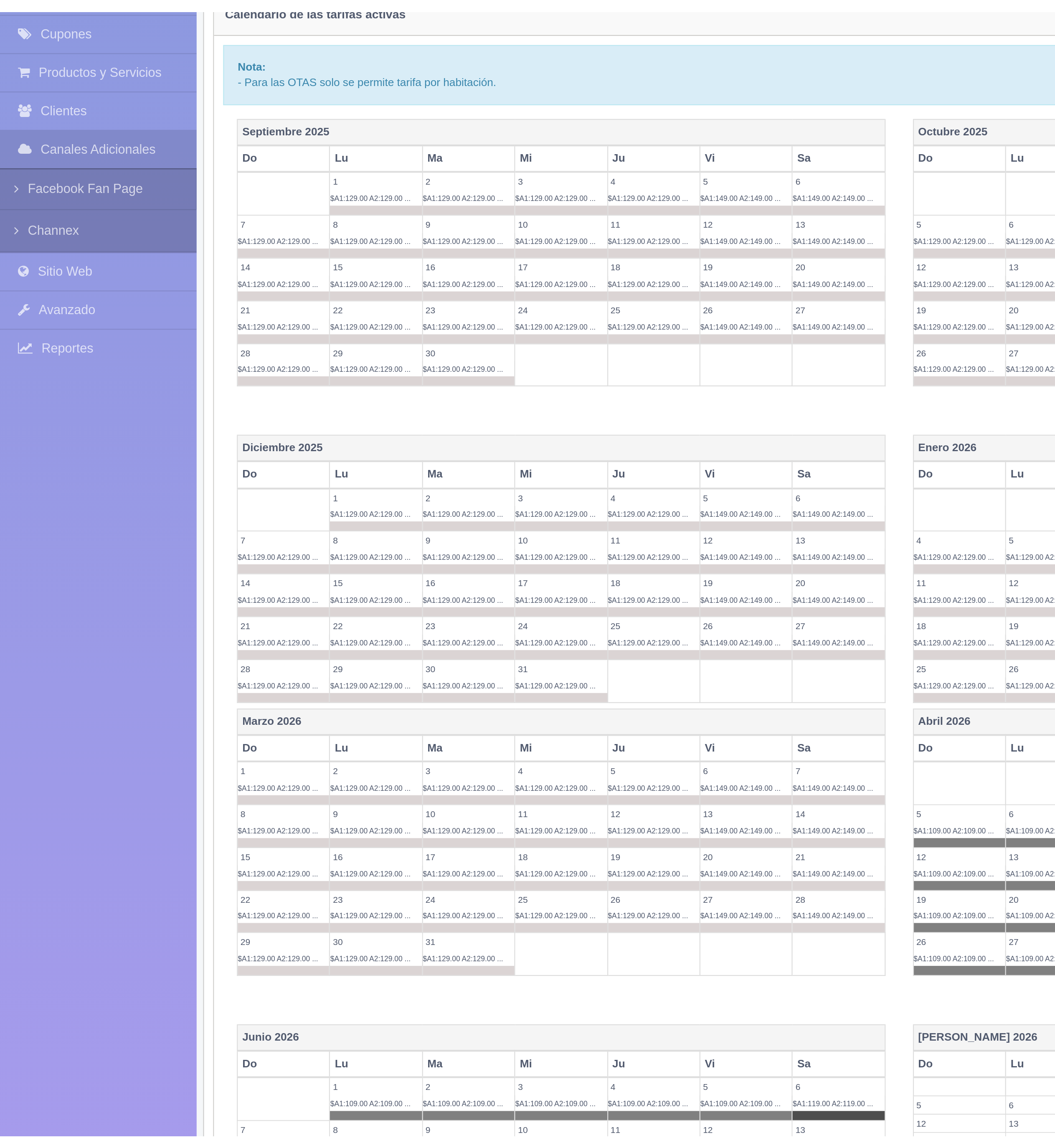
scroll to position [0, 0]
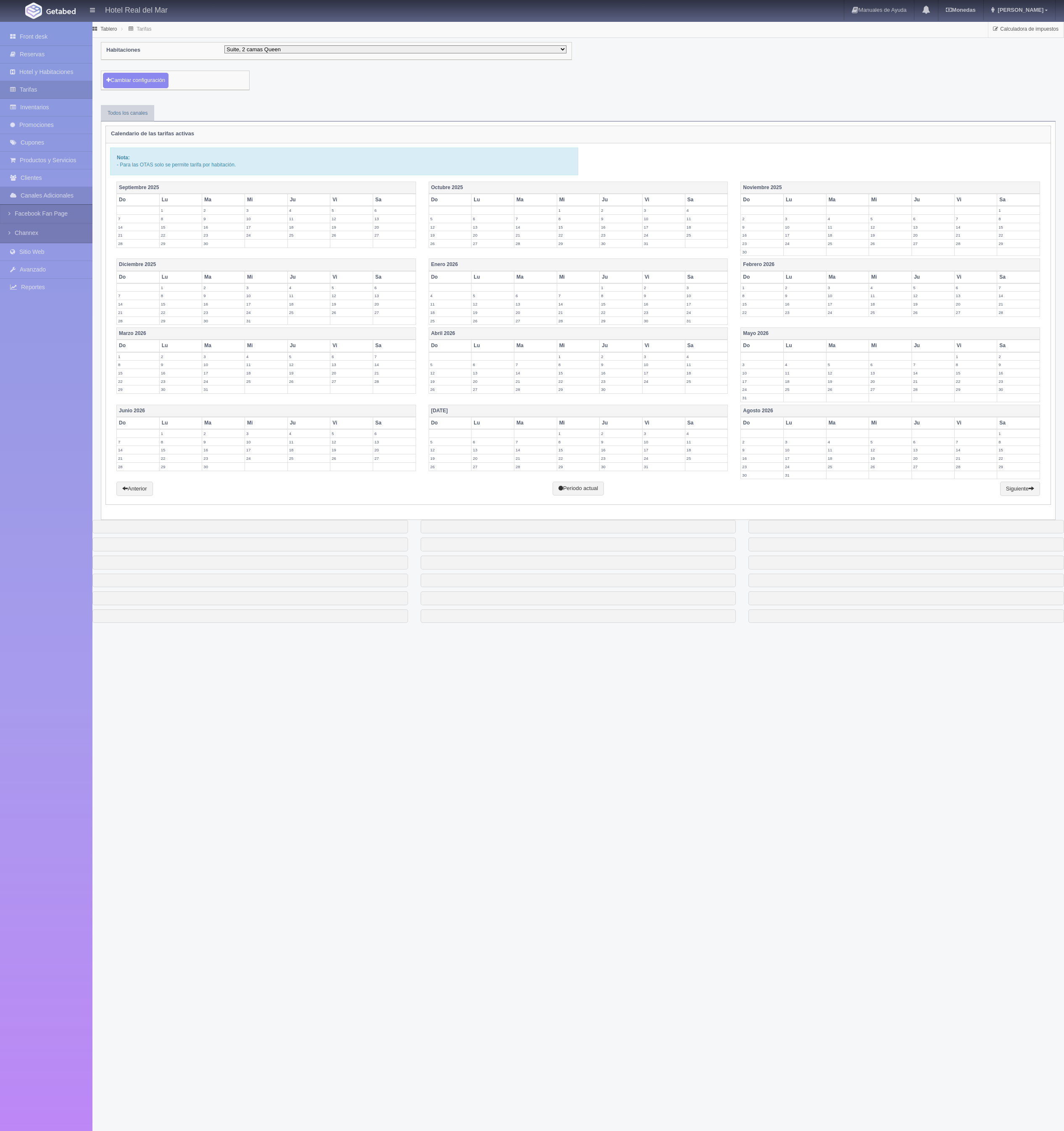
scroll to position [0, 8]
